Goal: Navigation & Orientation: Go to known website

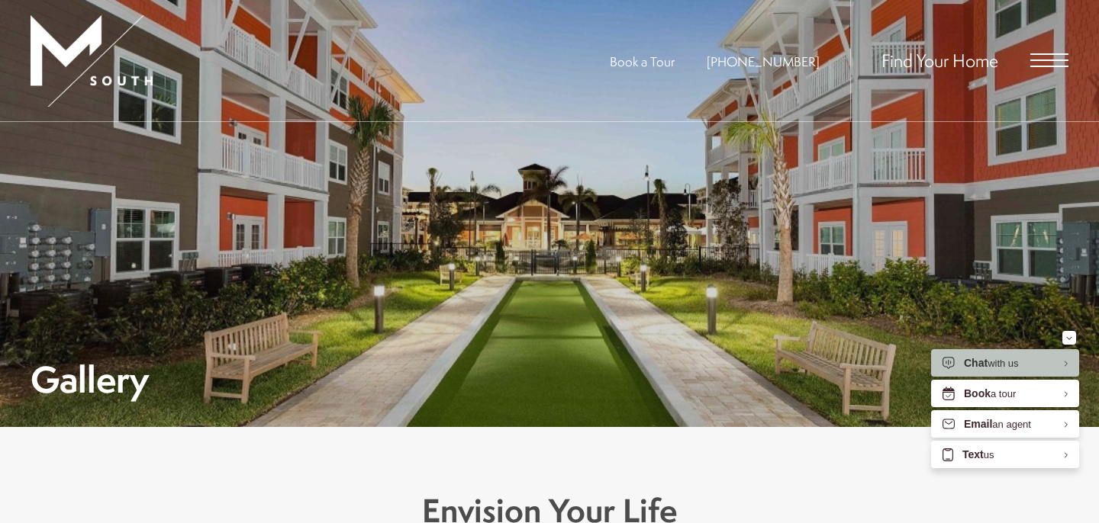
click at [1045, 63] on span "Open Menu" at bounding box center [1049, 60] width 38 height 14
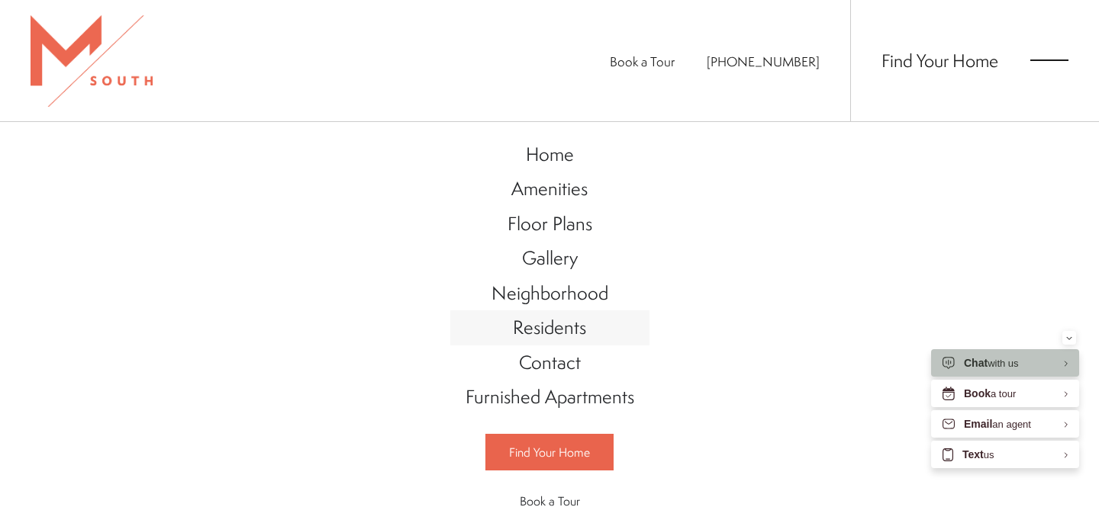
click at [548, 330] on span "Residents" at bounding box center [549, 327] width 73 height 26
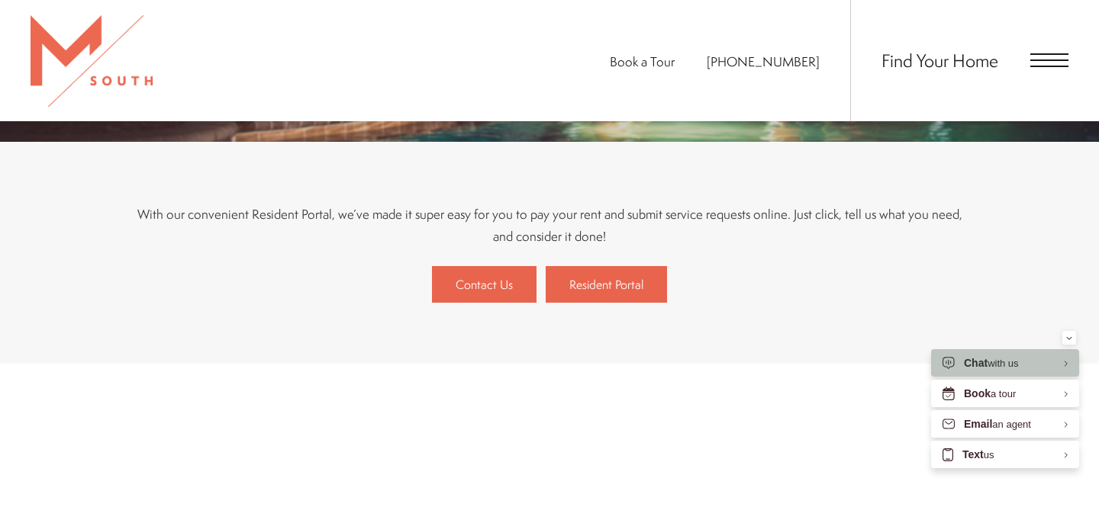
scroll to position [309, 0]
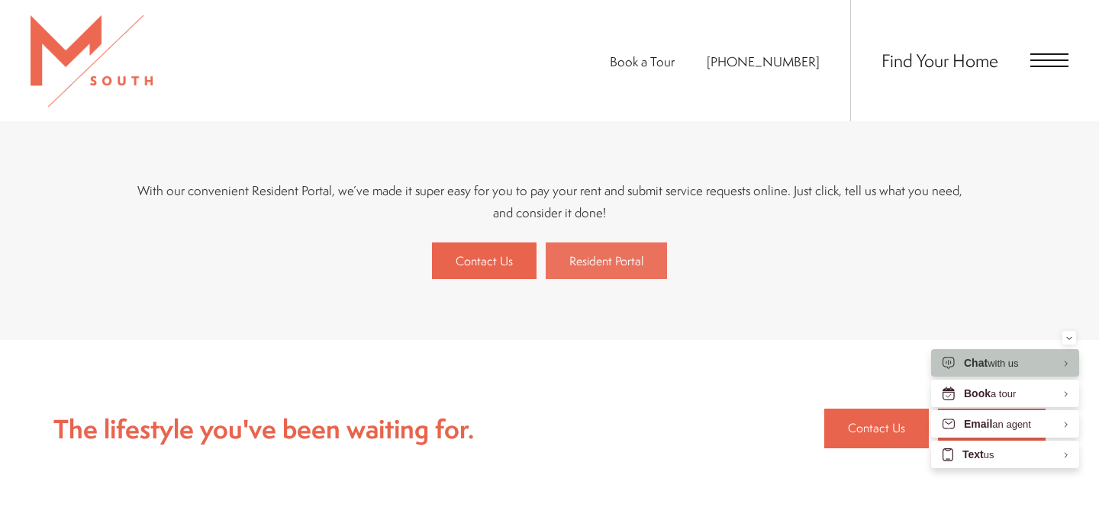
click at [611, 266] on span "Resident Portal" at bounding box center [606, 261] width 74 height 17
click at [610, 261] on span "Resident Portal" at bounding box center [606, 261] width 74 height 17
click at [1038, 63] on span "Open Menu" at bounding box center [1049, 60] width 38 height 14
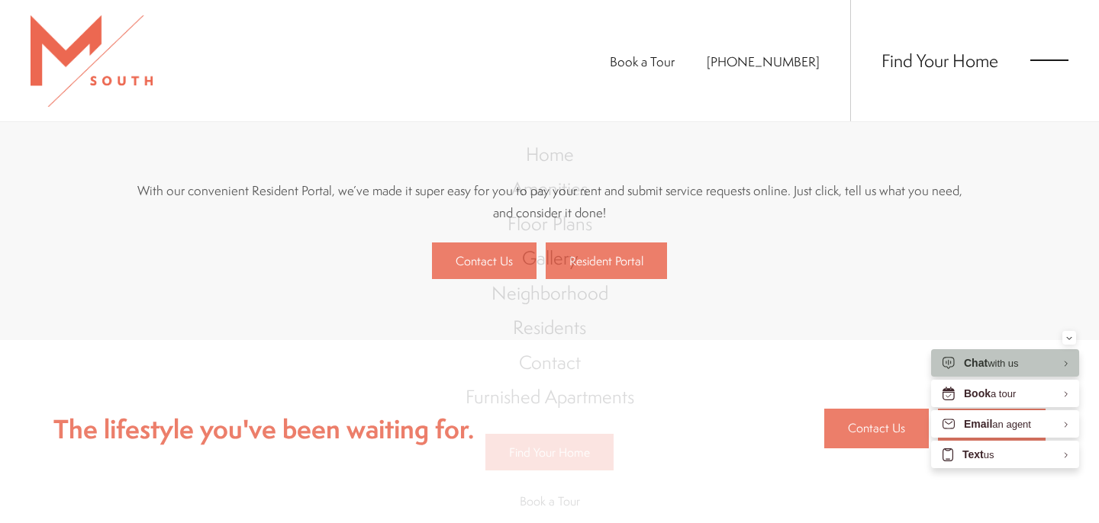
scroll to position [0, 0]
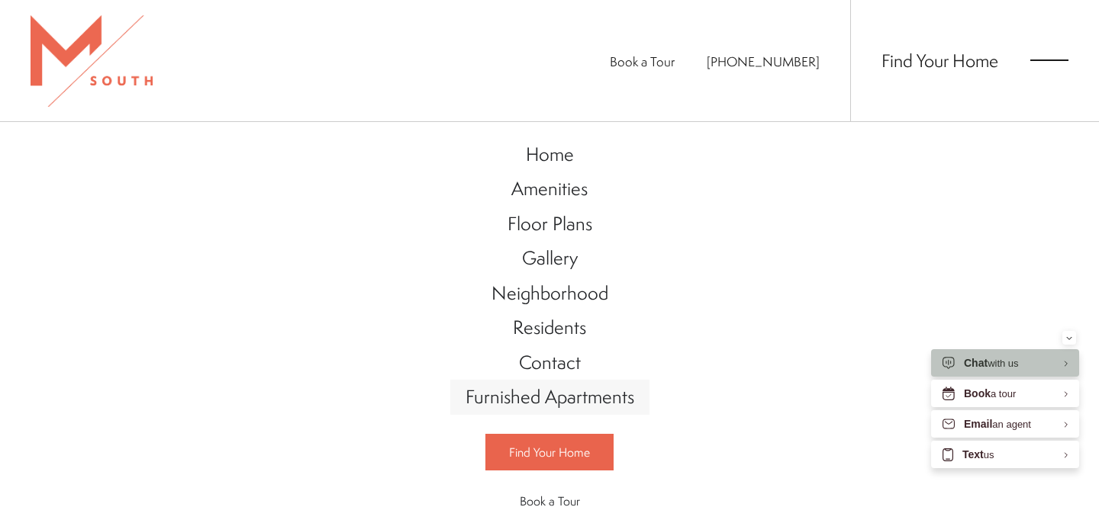
click at [598, 401] on span "Furnished Apartments" at bounding box center [549, 397] width 169 height 26
